Goal: Information Seeking & Learning: Learn about a topic

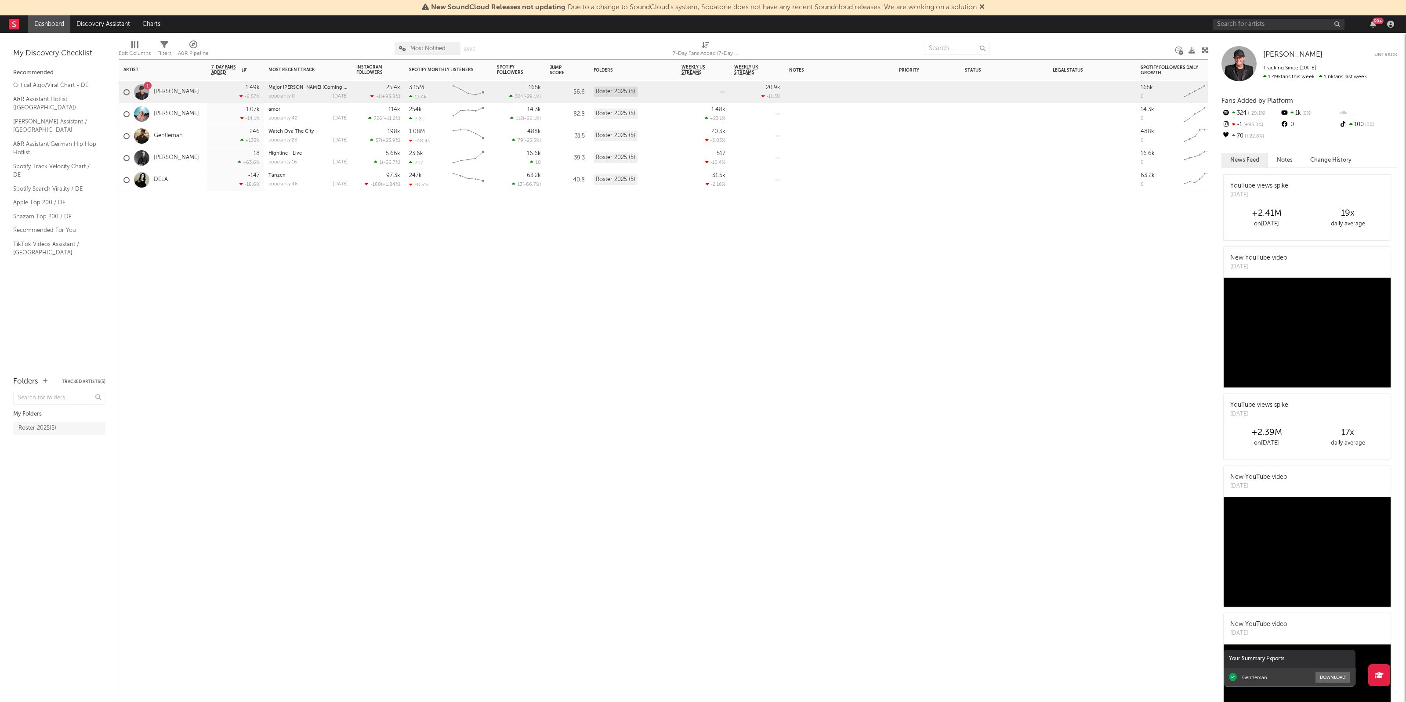
click at [157, 175] on div "DELA" at bounding box center [145, 179] width 44 height 25
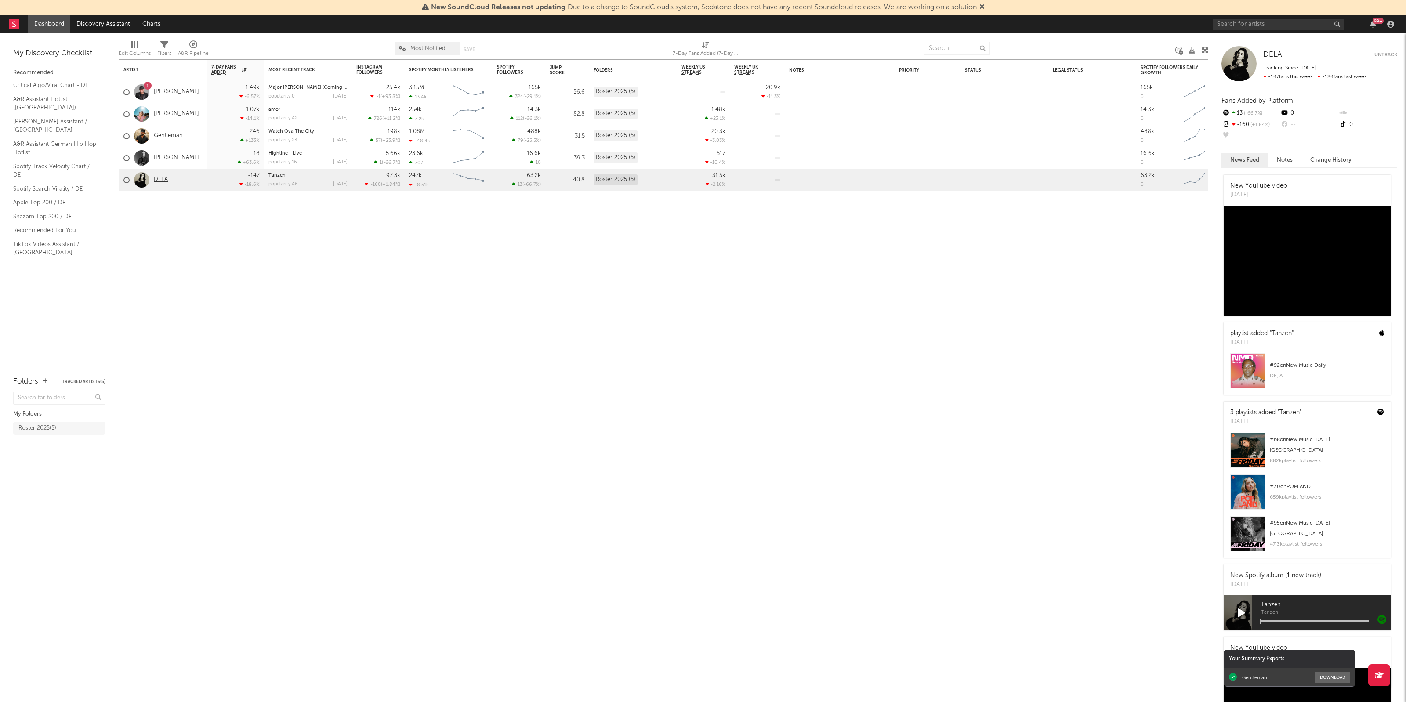
click at [160, 178] on link "DELA" at bounding box center [161, 179] width 14 height 7
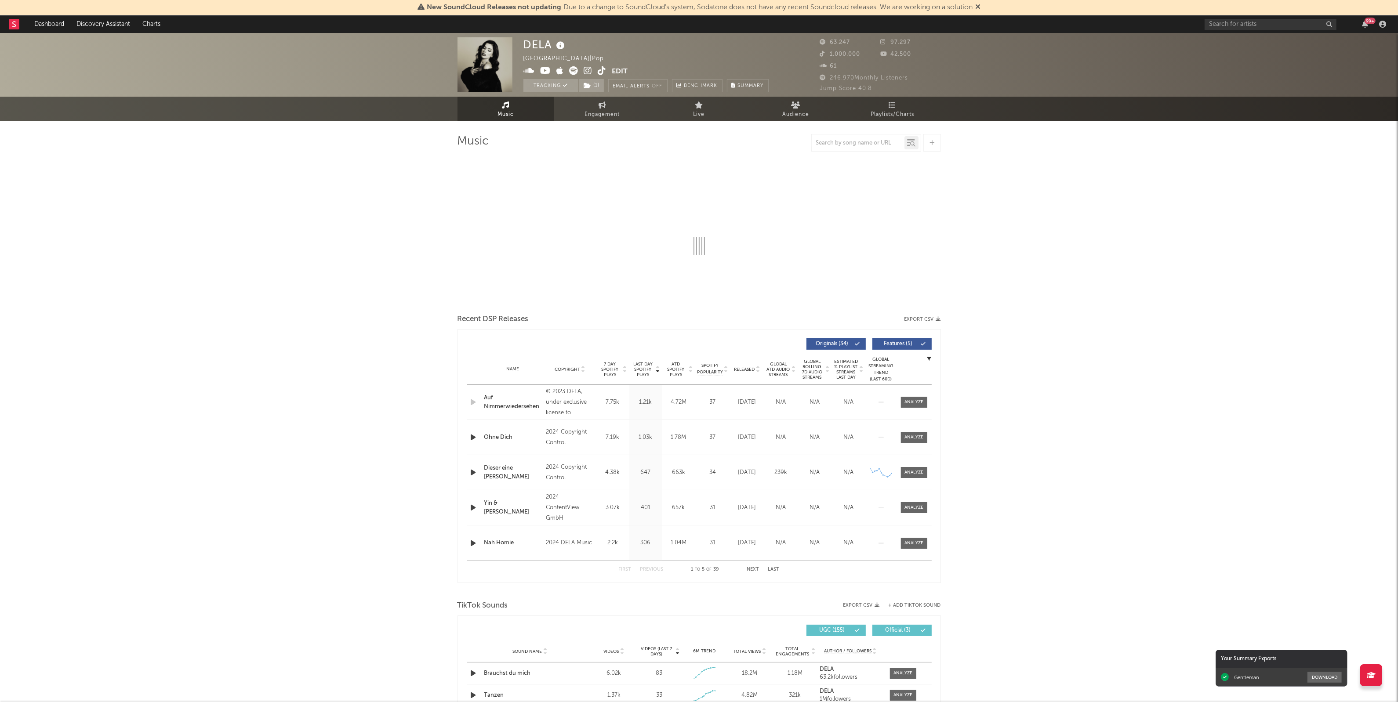
select select "6m"
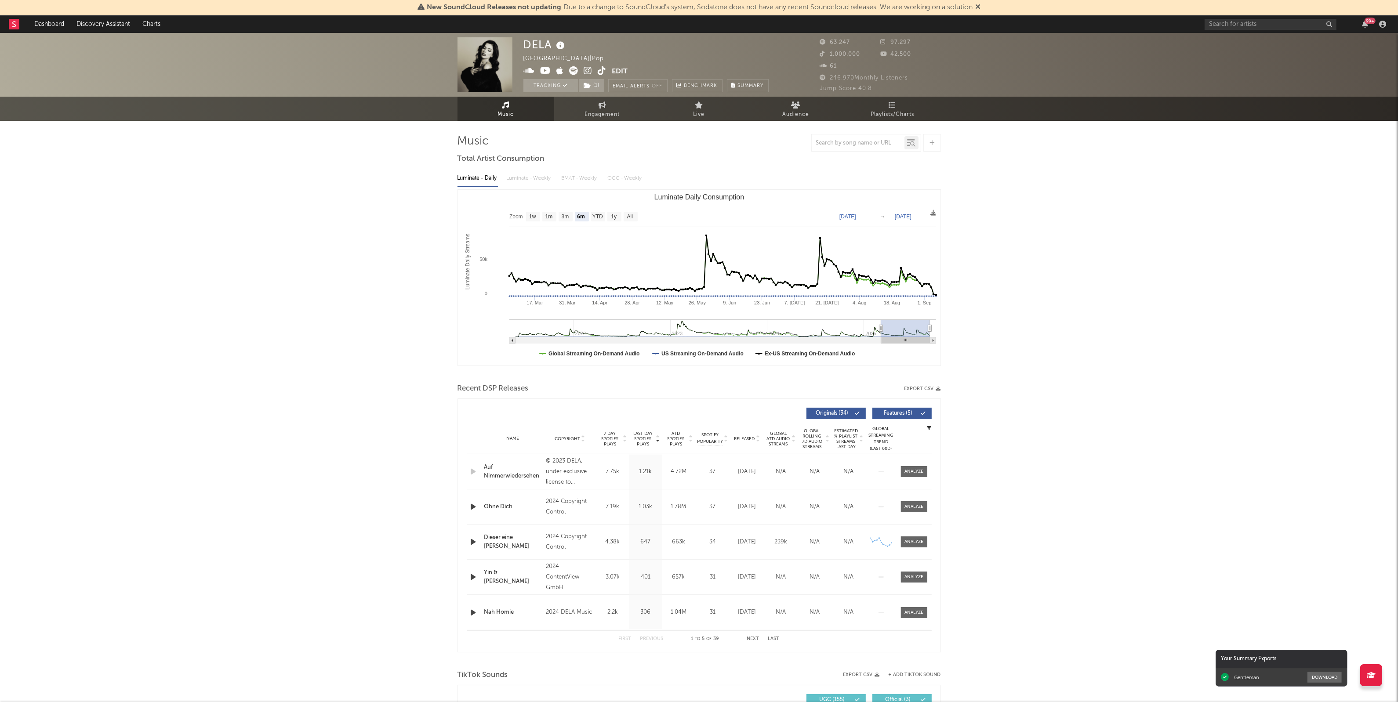
click at [289, 506] on div "DELA [GEOGRAPHIC_DATA] | Pop Edit Tracking ( 1 ) Email Alerts Off Benchmark Sum…" at bounding box center [699, 697] width 1398 height 1328
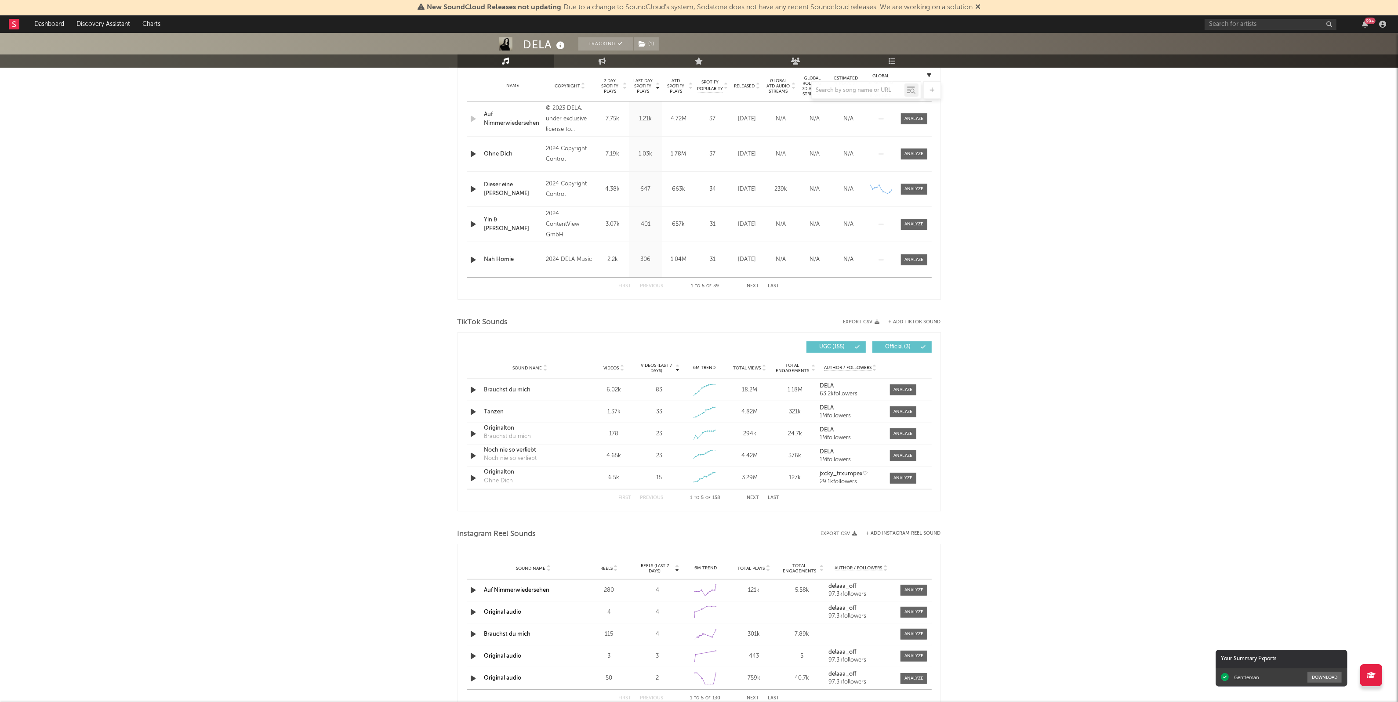
scroll to position [385, 0]
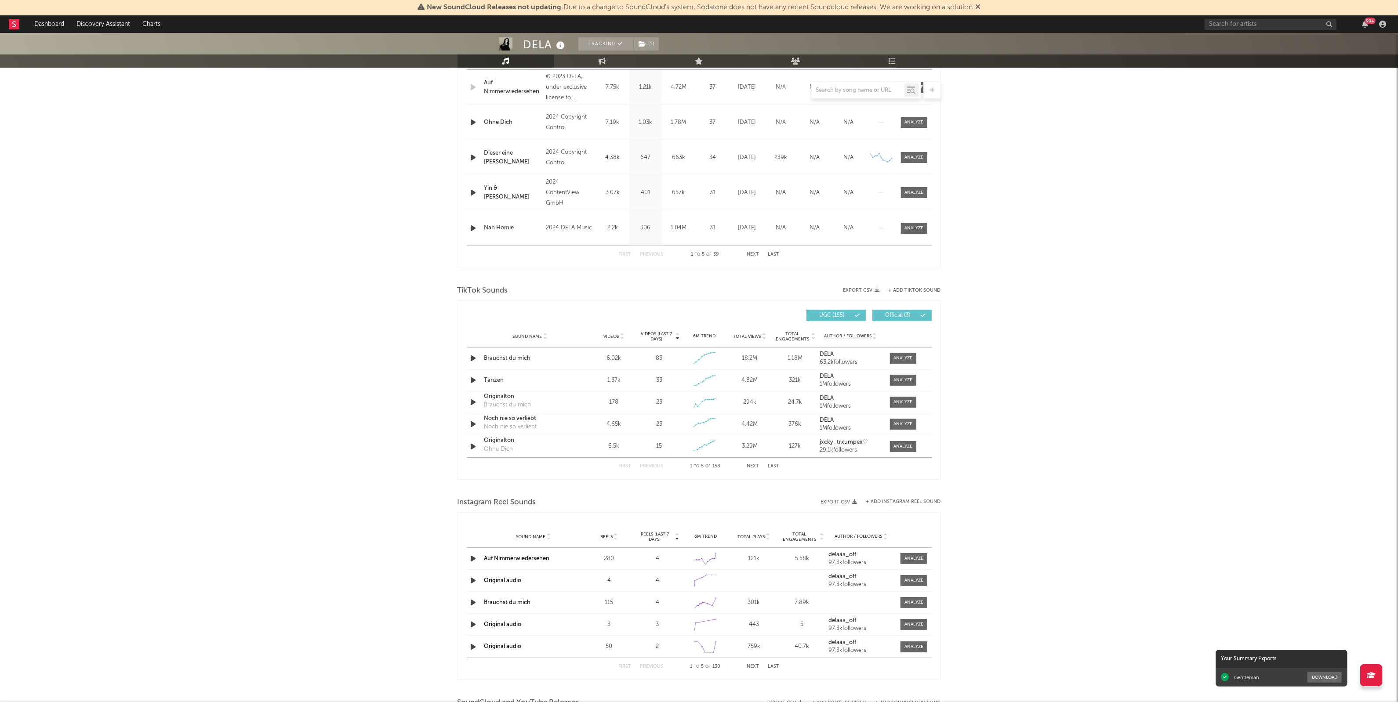
click at [344, 445] on div "DELA Tracking ( 1 ) [GEOGRAPHIC_DATA] | Pop Edit Tracking ( 1 ) Email Alerts Of…" at bounding box center [699, 312] width 1398 height 1328
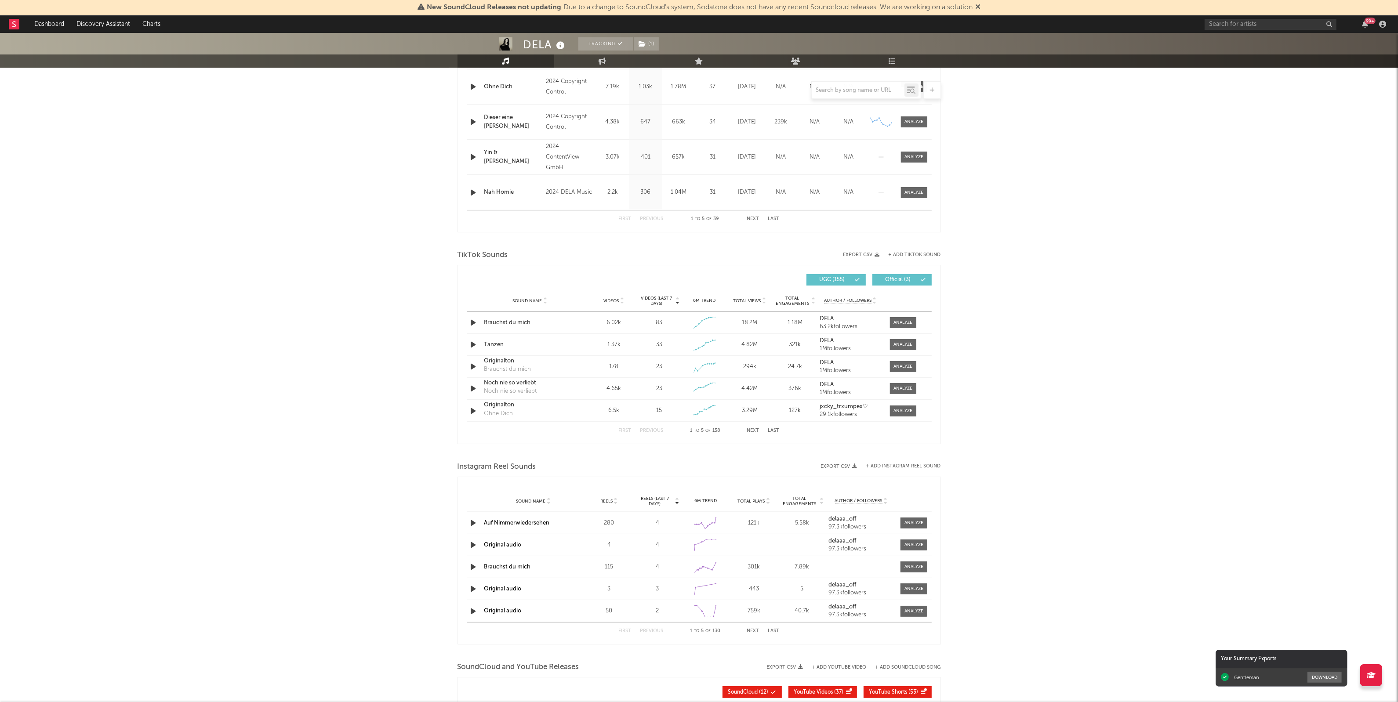
scroll to position [439, 0]
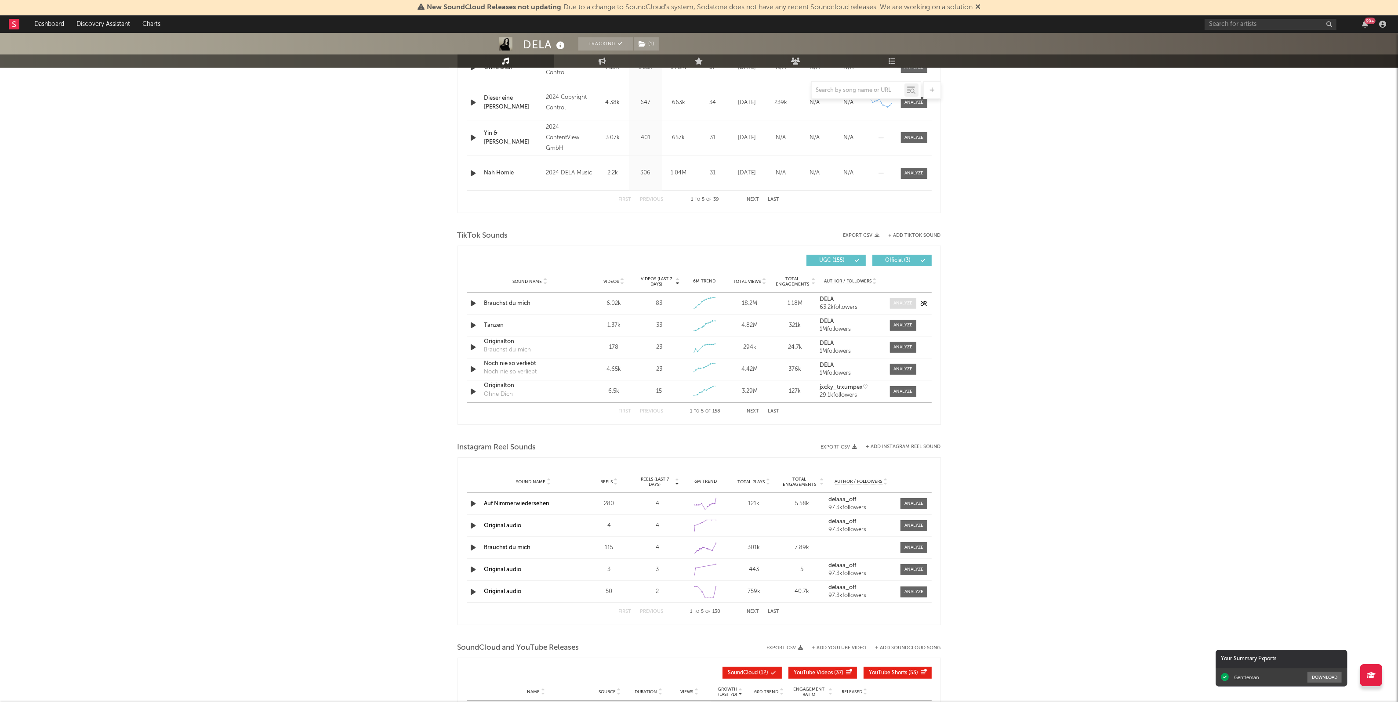
click at [897, 309] on span at bounding box center [903, 303] width 26 height 11
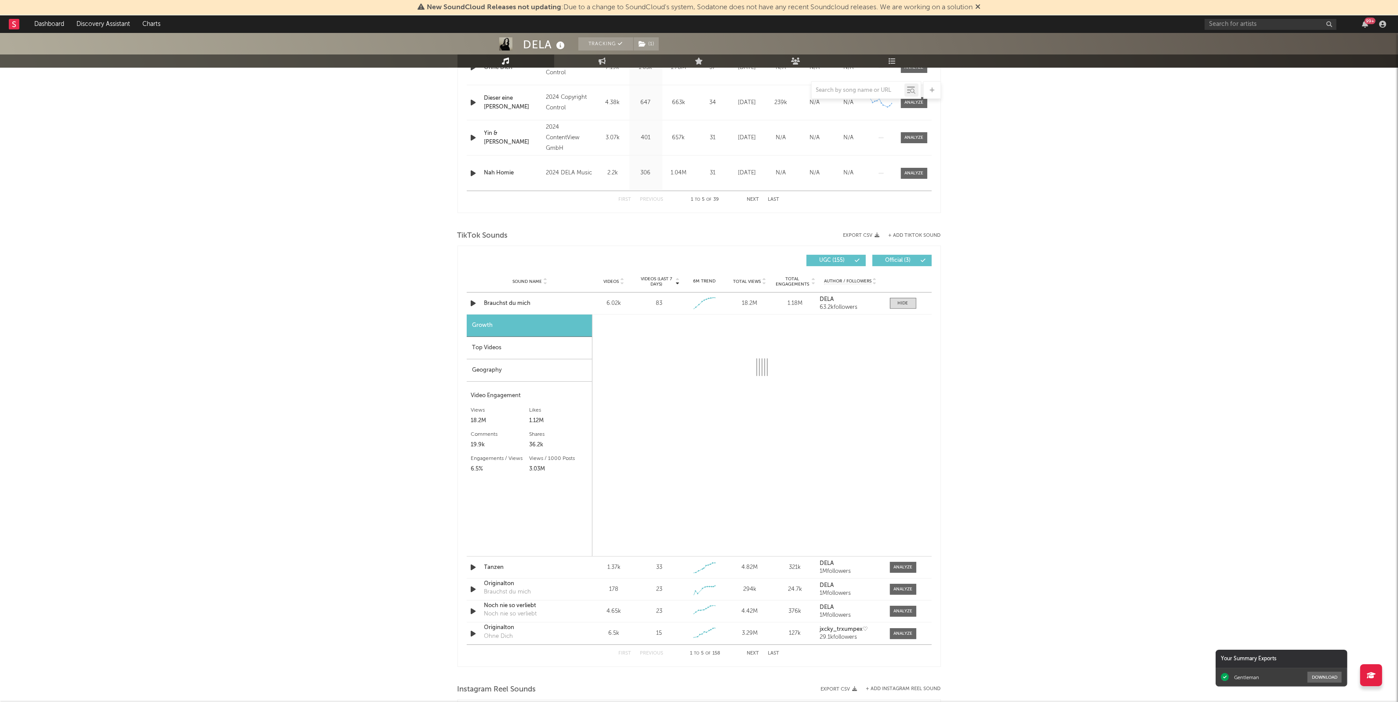
select select "1w"
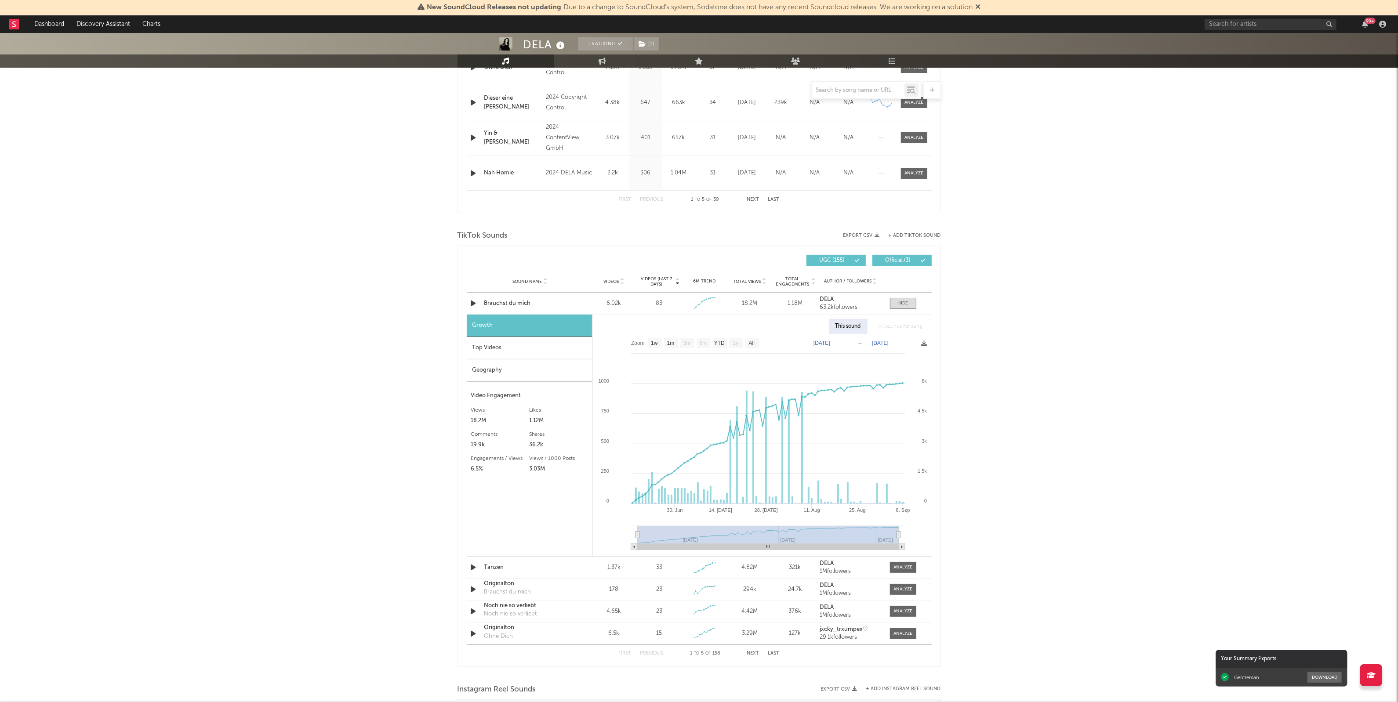
click at [519, 349] on div "Top Videos" at bounding box center [529, 348] width 125 height 22
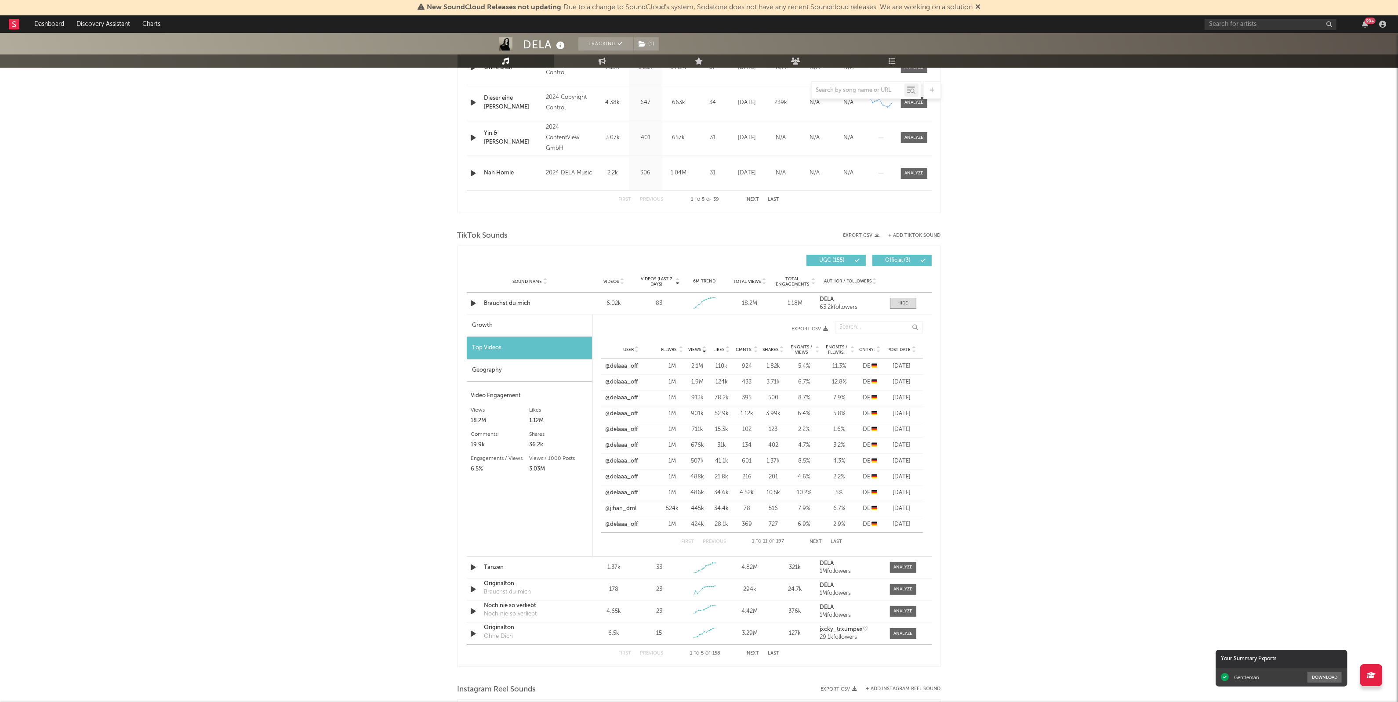
click at [519, 367] on div "Geography" at bounding box center [529, 370] width 125 height 22
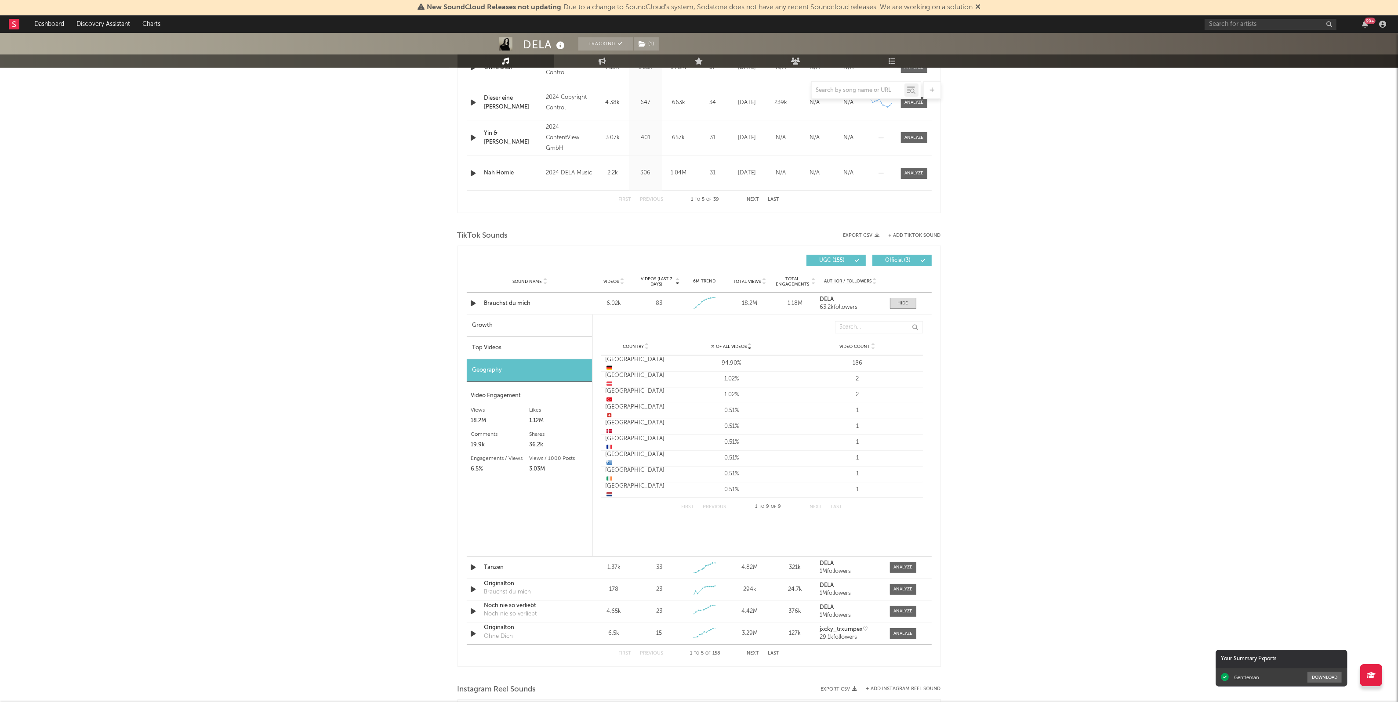
click at [522, 348] on div "Top Videos" at bounding box center [529, 348] width 125 height 22
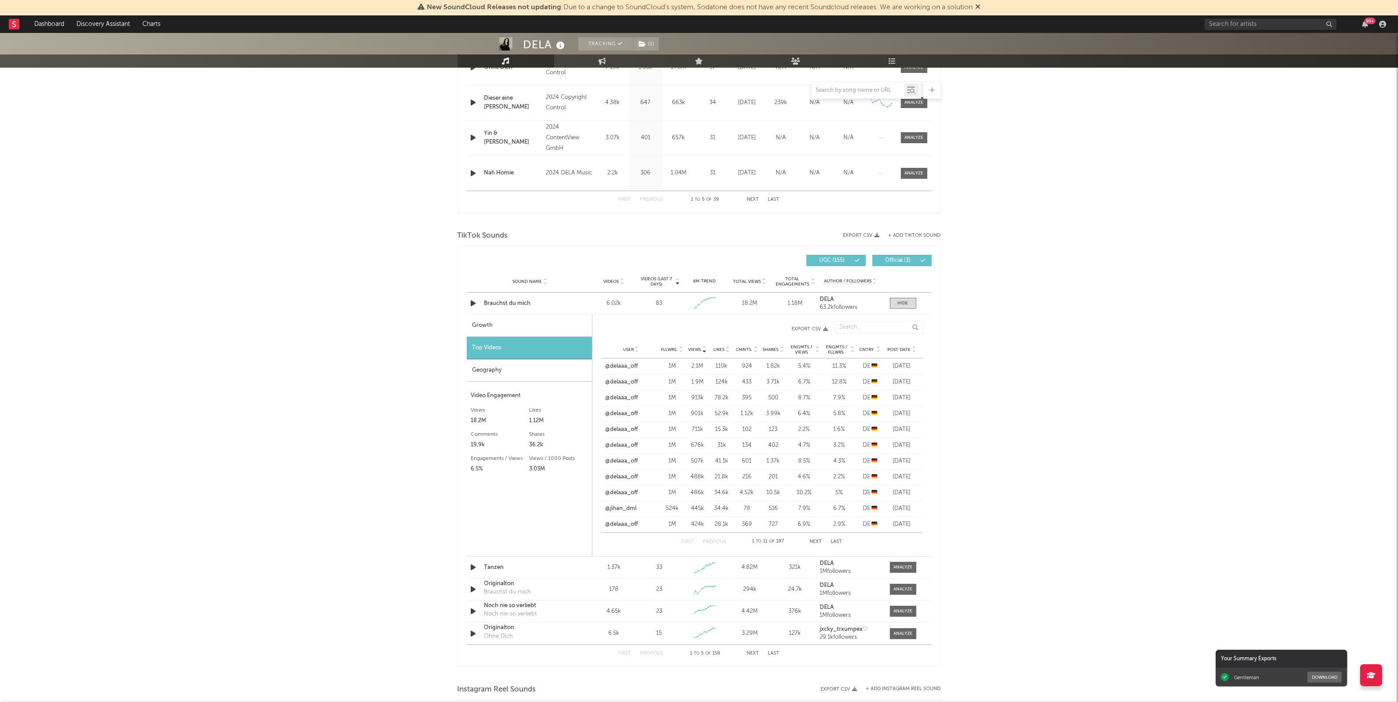
click at [913, 352] on icon at bounding box center [914, 352] width 4 height 4
click at [1017, 383] on div "DELA Tracking ( 1 ) [GEOGRAPHIC_DATA] | Pop Edit Tracking ( 1 ) Email Alerts Of…" at bounding box center [699, 378] width 1398 height 1570
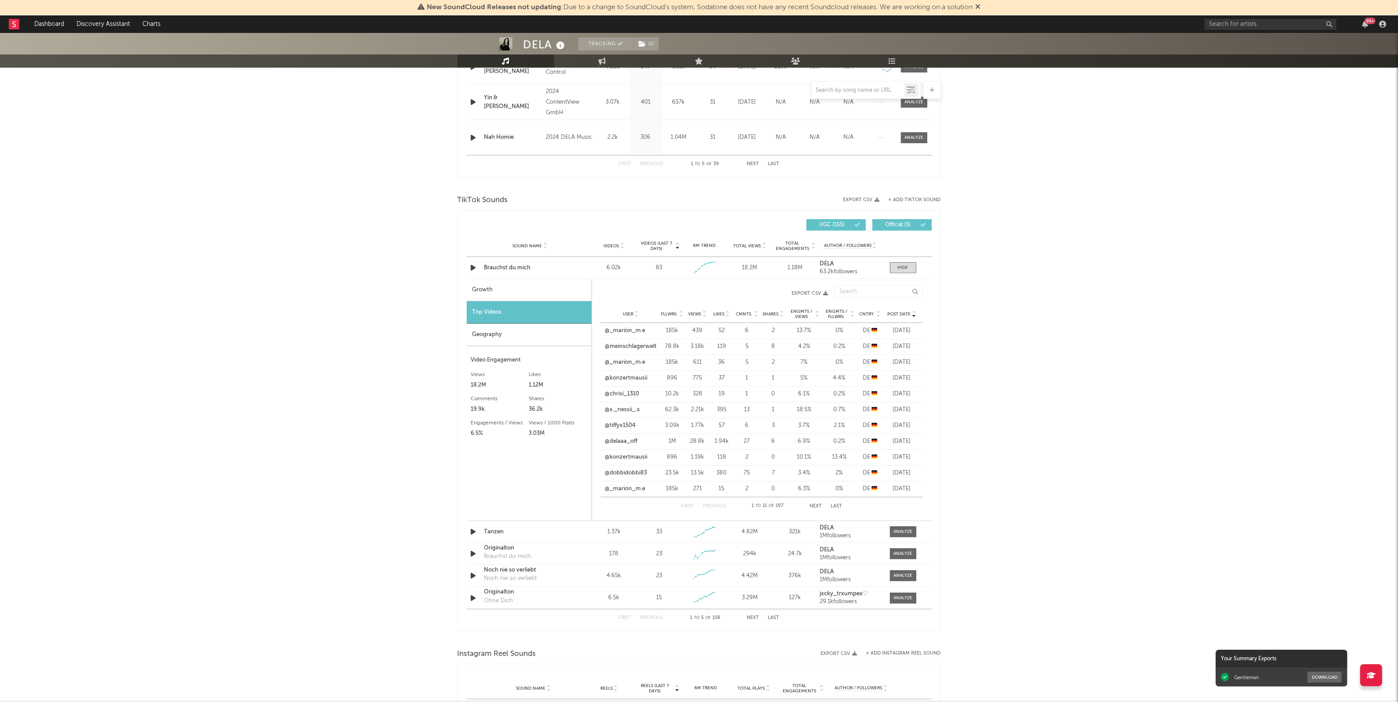
scroll to position [494, 0]
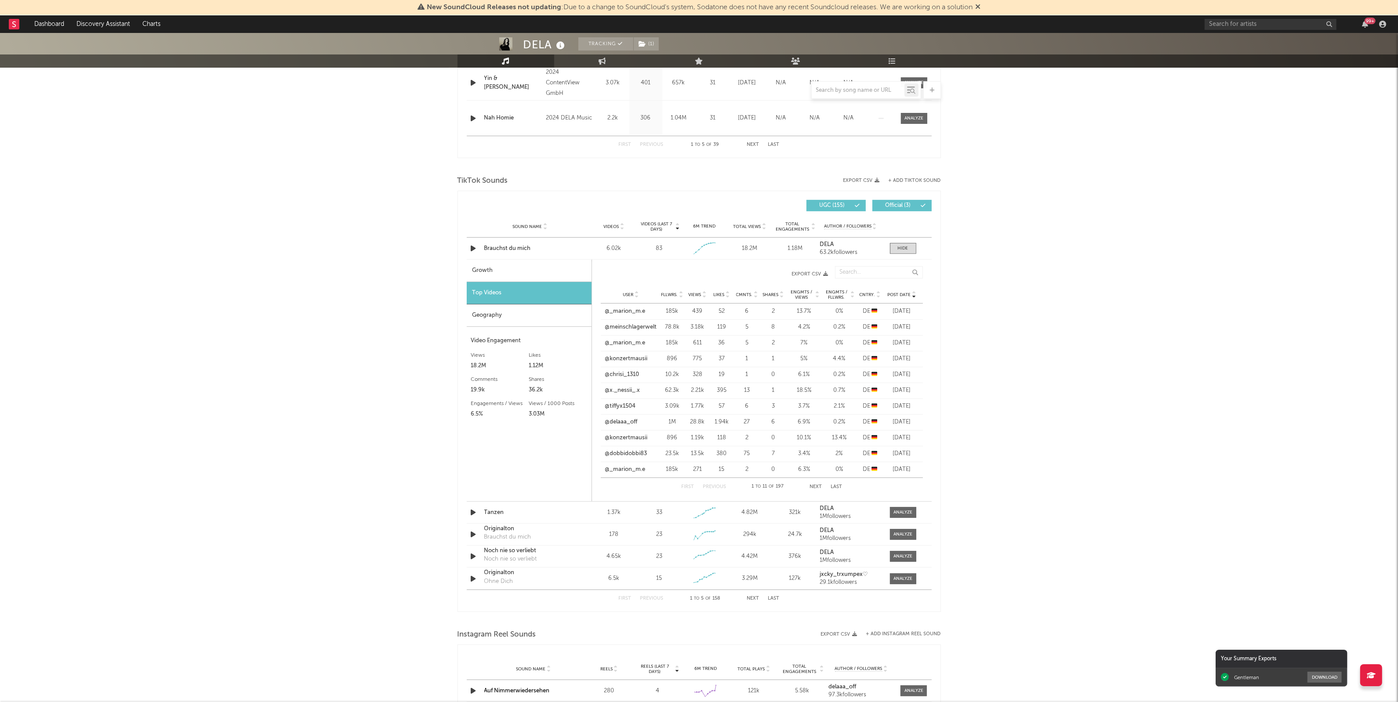
click at [269, 445] on div "DELA Tracking ( 1 ) [GEOGRAPHIC_DATA] | Pop Edit Tracking ( 1 ) Email Alerts Of…" at bounding box center [699, 324] width 1398 height 1570
click at [1082, 412] on div "DELA Tracking ( 1 ) [GEOGRAPHIC_DATA] | Pop Edit Tracking ( 1 ) Email Alerts Of…" at bounding box center [699, 324] width 1398 height 1570
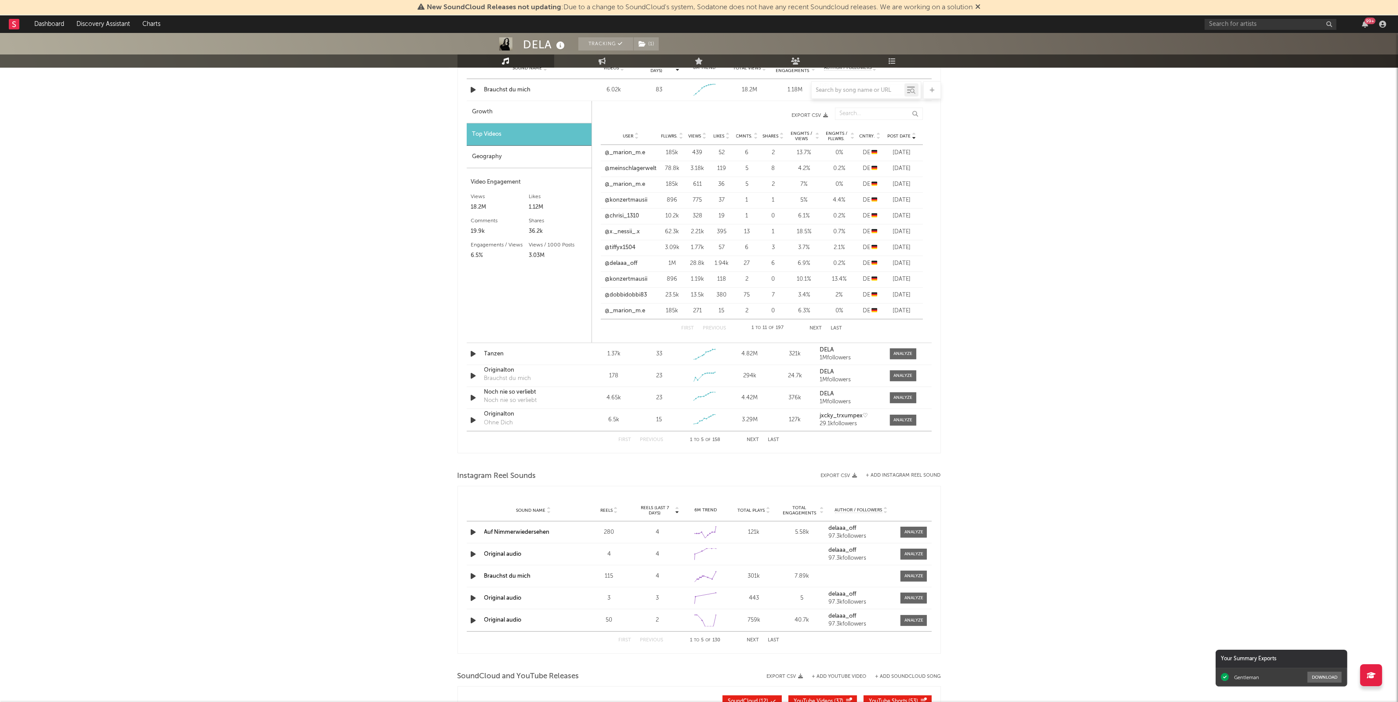
scroll to position [659, 0]
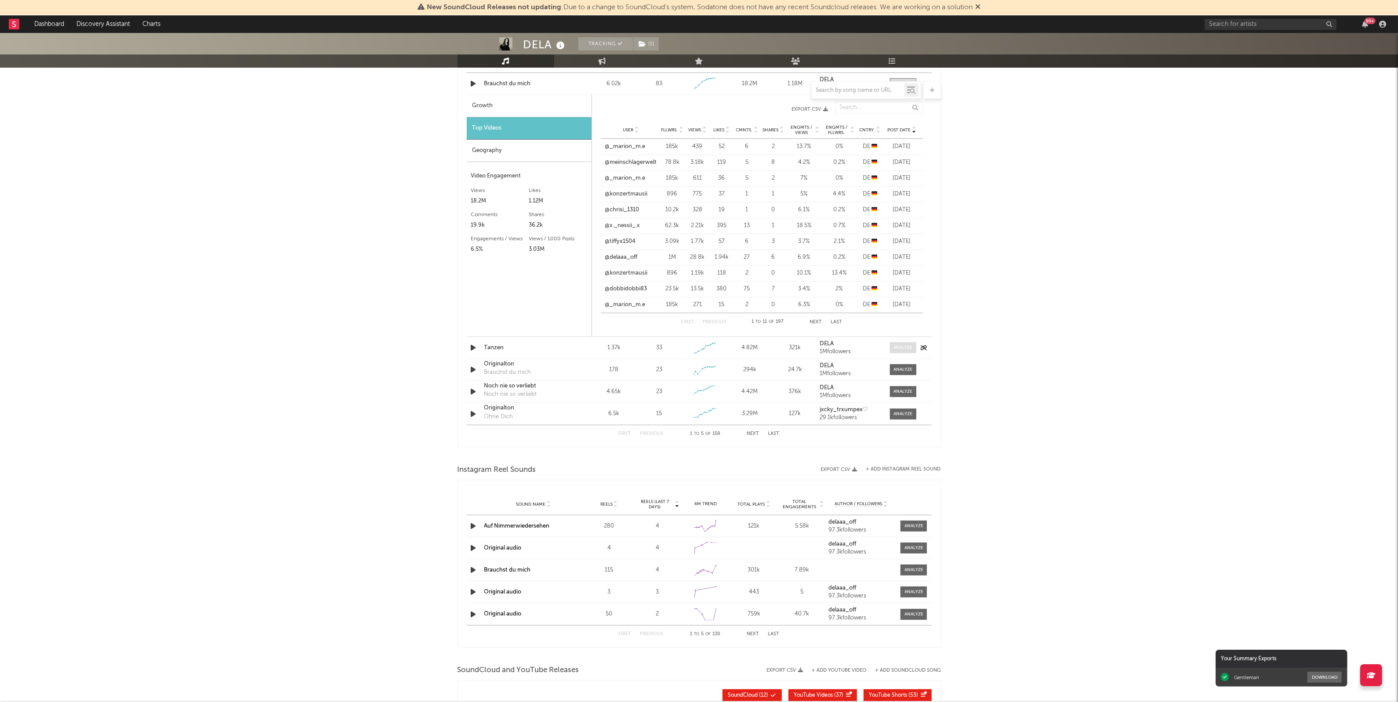
click at [900, 351] on div at bounding box center [902, 348] width 19 height 7
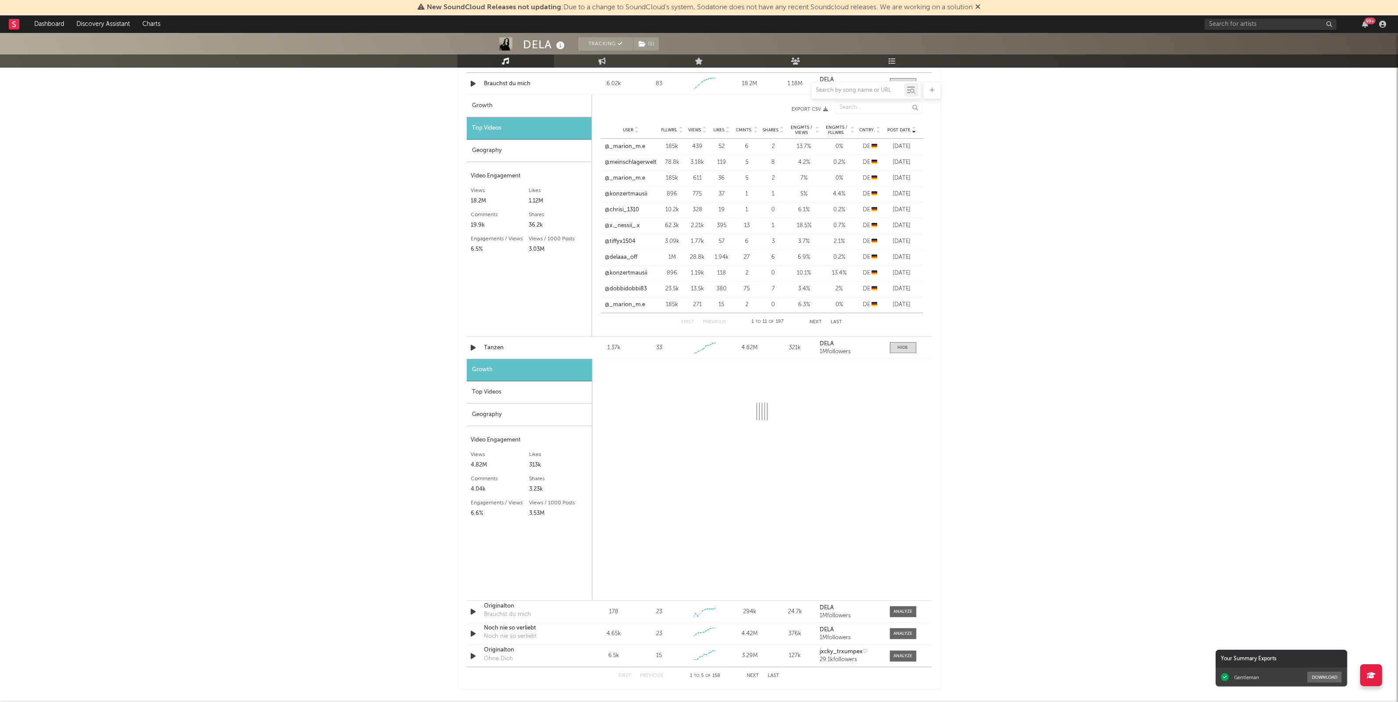
select select "1w"
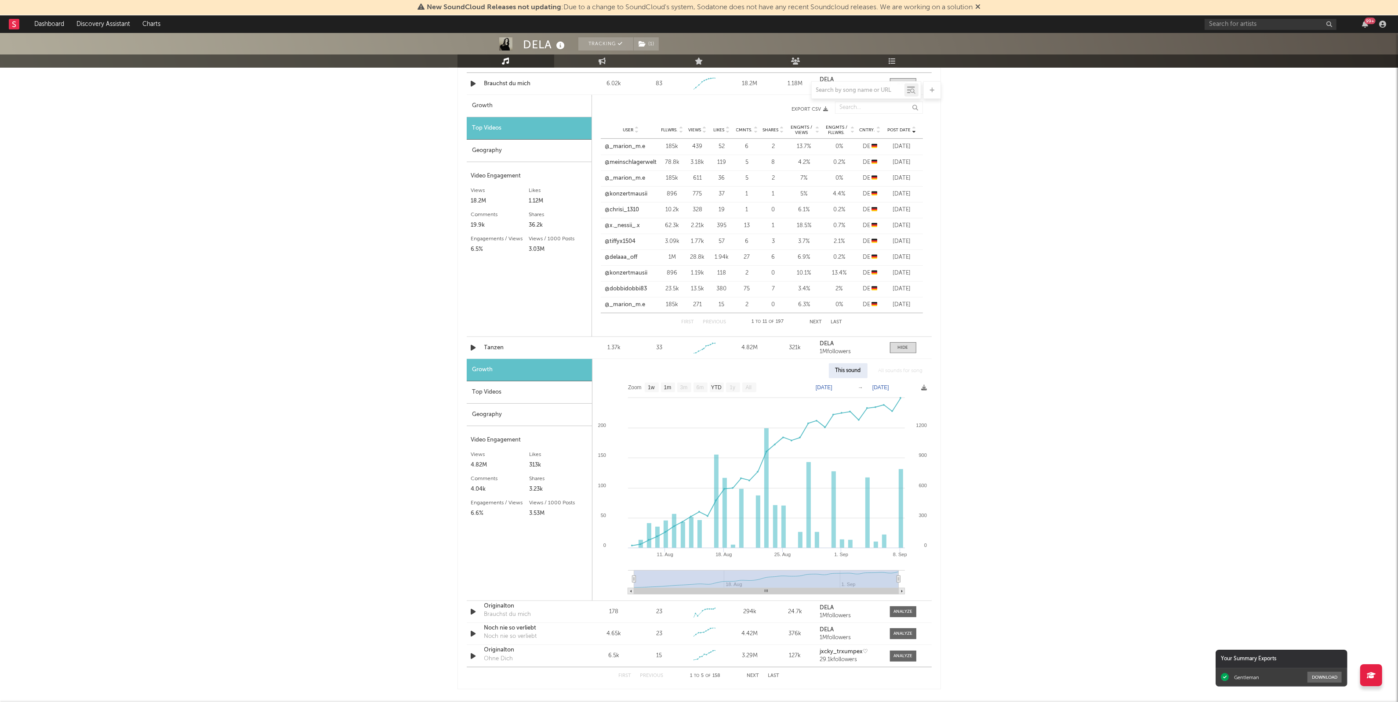
click at [515, 393] on div "Top Videos" at bounding box center [529, 392] width 125 height 22
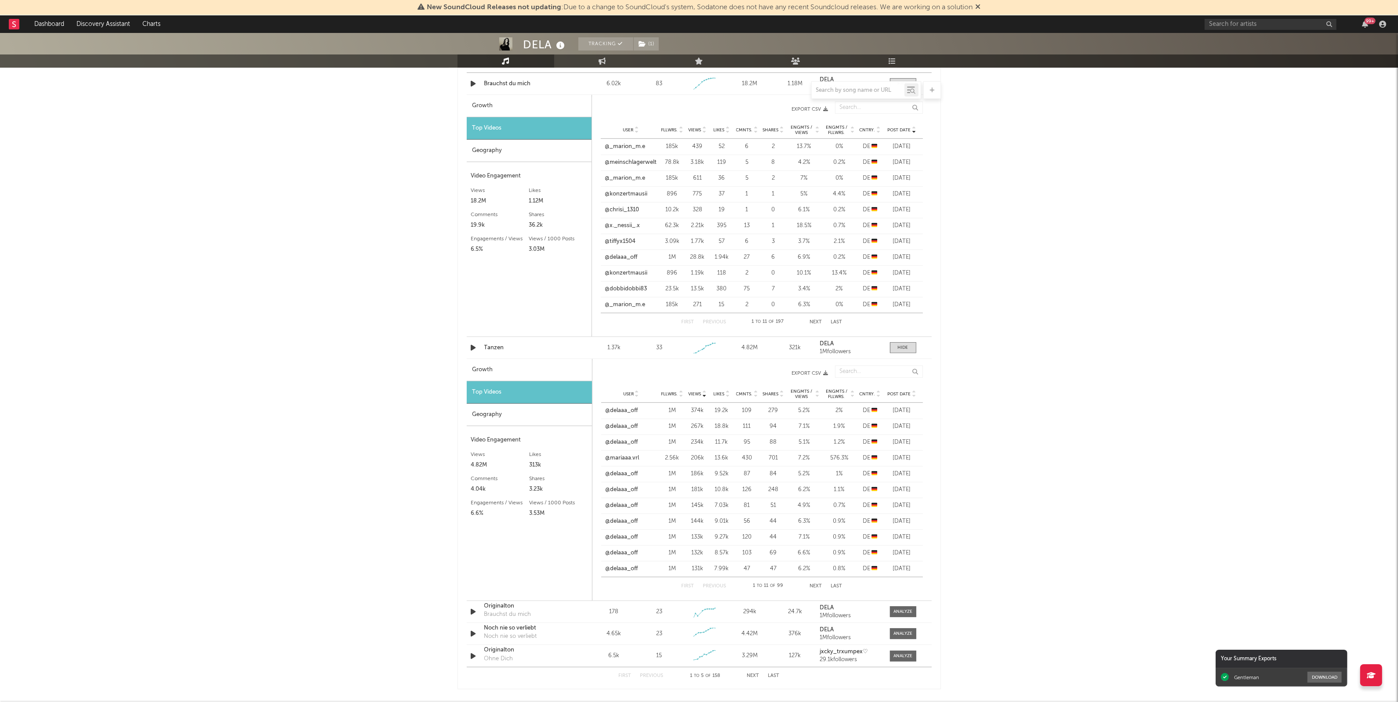
click at [914, 396] on icon at bounding box center [914, 396] width 4 height 4
click at [1111, 396] on div "DELA Tracking ( 1 ) [GEOGRAPHIC_DATA] | Pop Edit Tracking ( 1 ) Email Alerts Of…" at bounding box center [699, 280] width 1398 height 1812
